Goal: Transaction & Acquisition: Download file/media

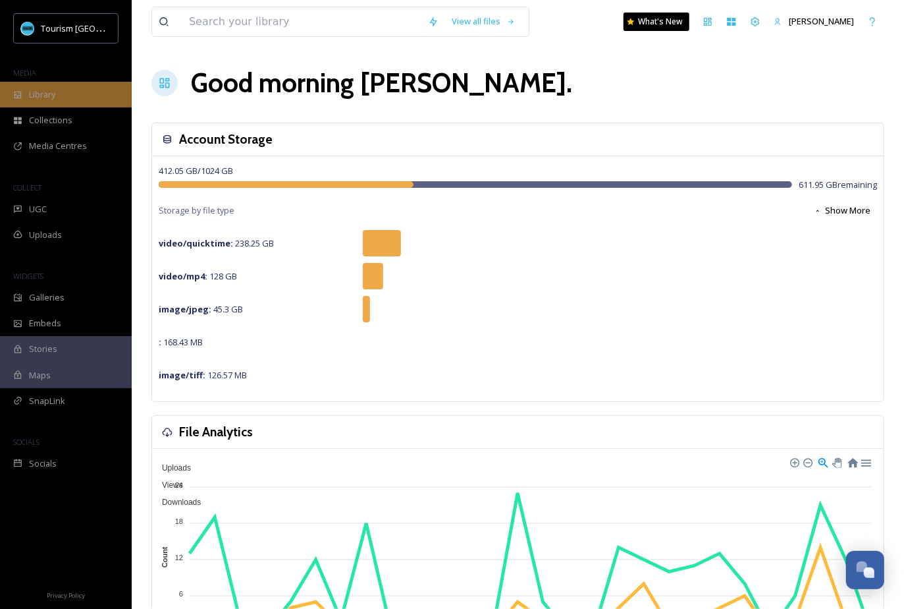
click at [57, 90] on div "Library" at bounding box center [66, 95] width 132 height 26
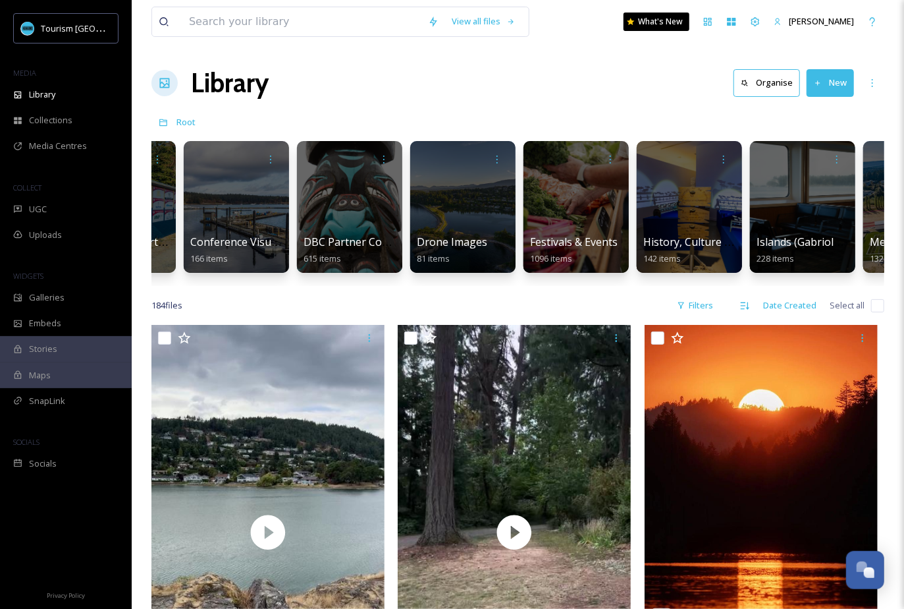
scroll to position [0, 541]
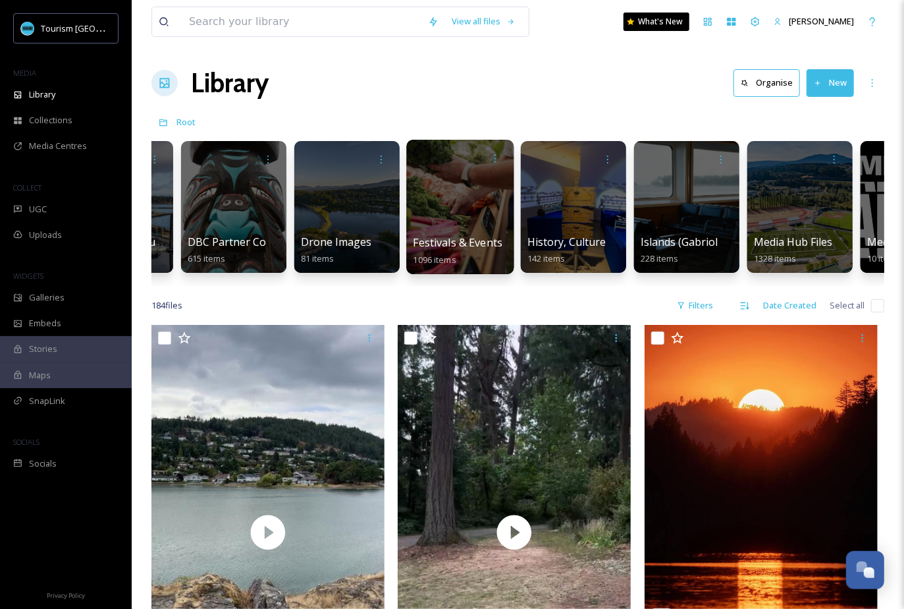
click at [464, 228] on div at bounding box center [459, 207] width 107 height 134
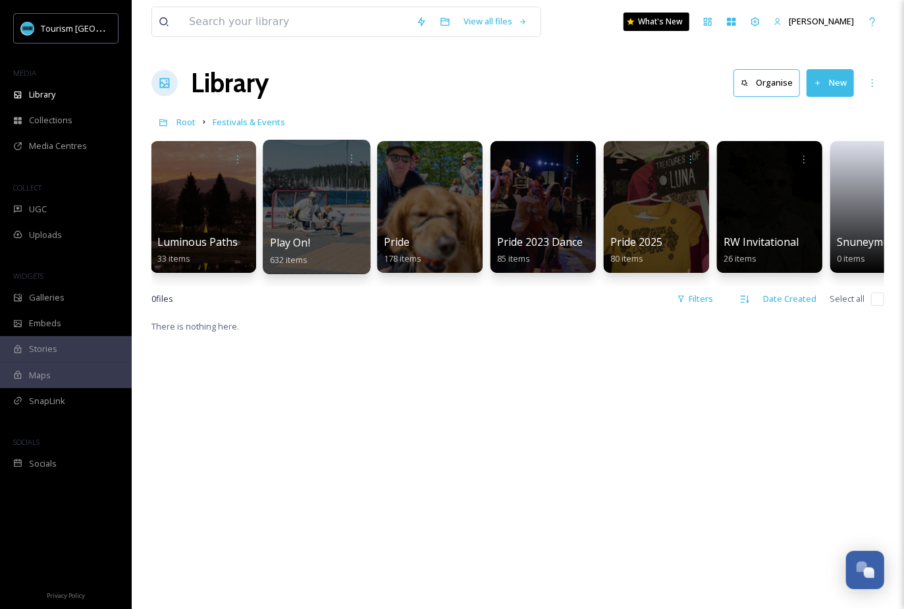
scroll to position [0, 399]
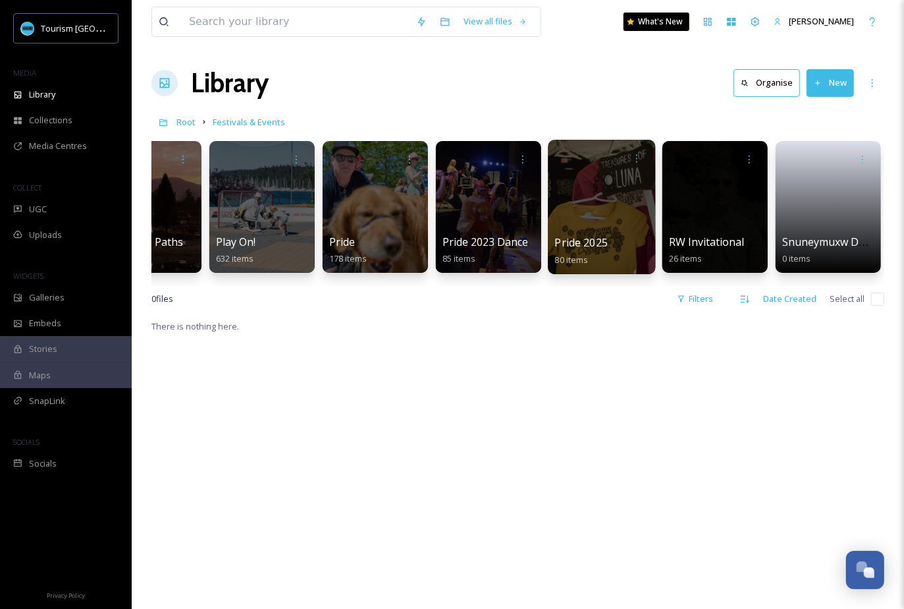
click at [598, 241] on span "Pride 2025" at bounding box center [581, 242] width 53 height 14
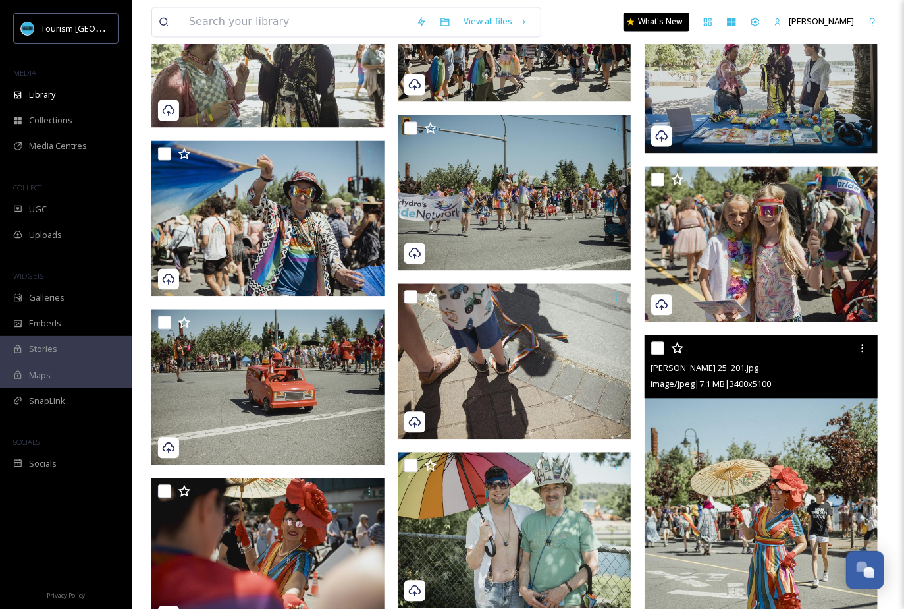
scroll to position [1216, 0]
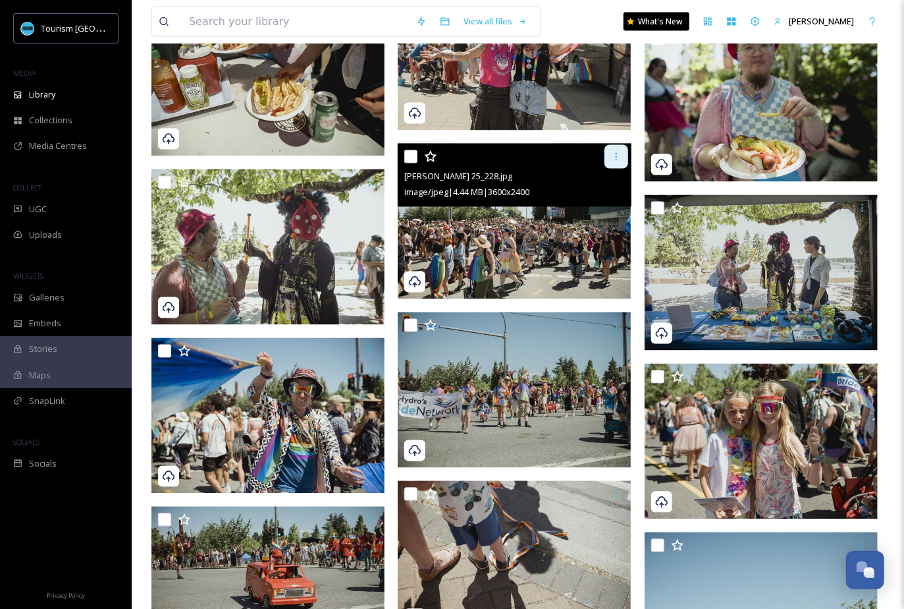
click at [615, 155] on icon at bounding box center [616, 157] width 2 height 8
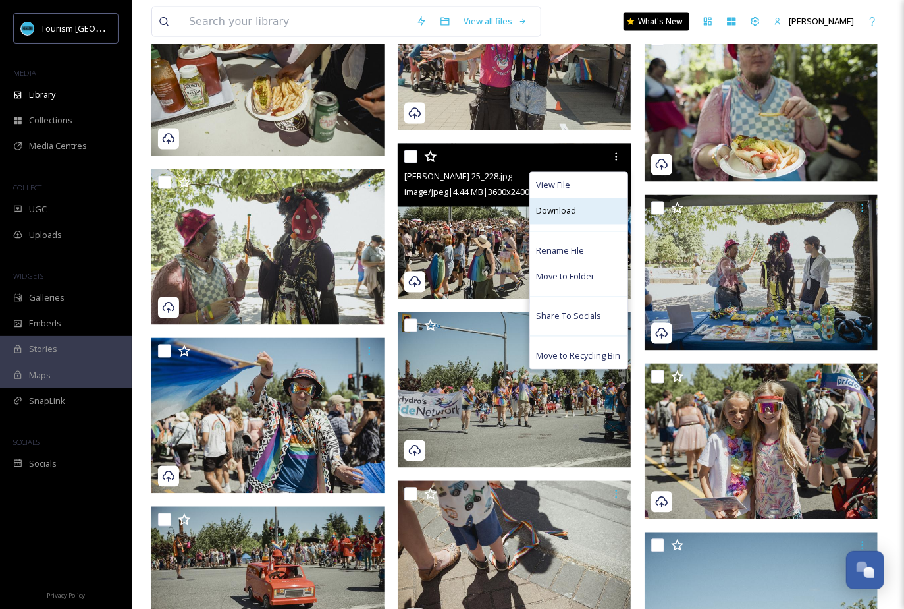
click at [588, 208] on div "Download" at bounding box center [578, 211] width 97 height 26
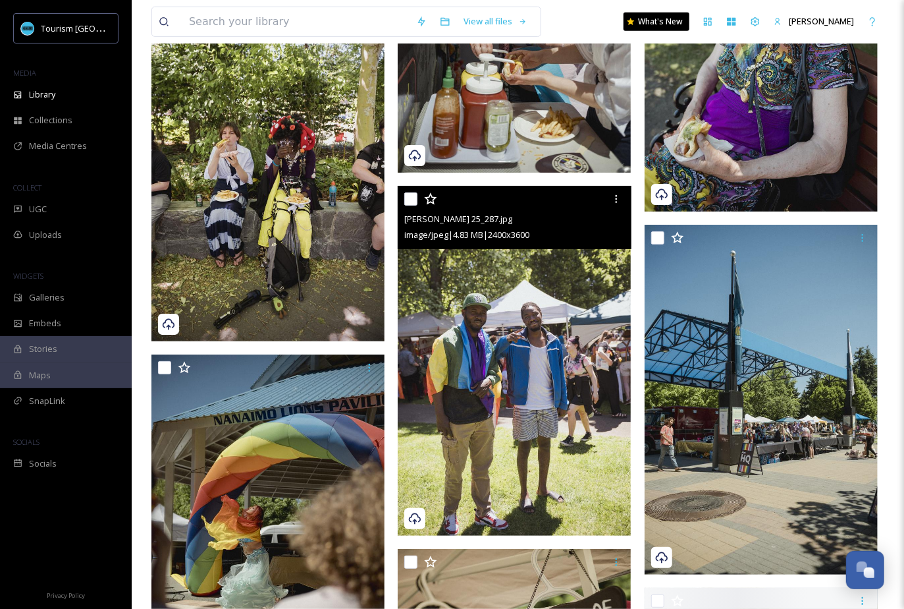
scroll to position [5799, 0]
